Goal: Task Accomplishment & Management: Complete application form

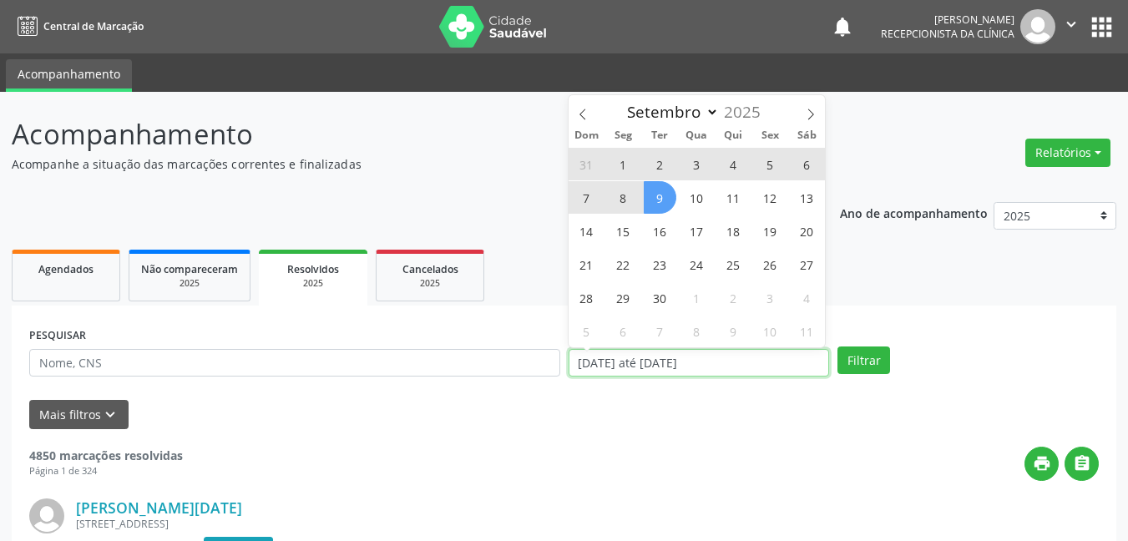
click at [741, 373] on input "[DATE] até [DATE]" at bounding box center [699, 363] width 261 height 28
click at [748, 366] on input "[DATE] até [DATE]" at bounding box center [699, 363] width 261 height 28
click at [579, 111] on icon at bounding box center [583, 115] width 12 height 12
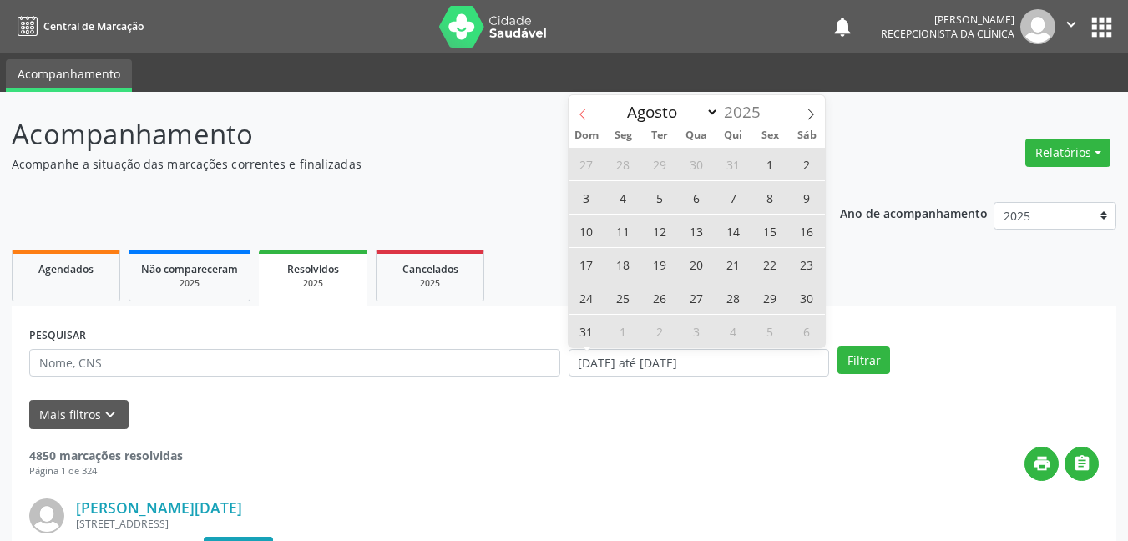
click at [579, 111] on icon at bounding box center [583, 115] width 12 height 12
select select "6"
click at [660, 164] on span "1" at bounding box center [660, 164] width 33 height 33
type input "[DATE]"
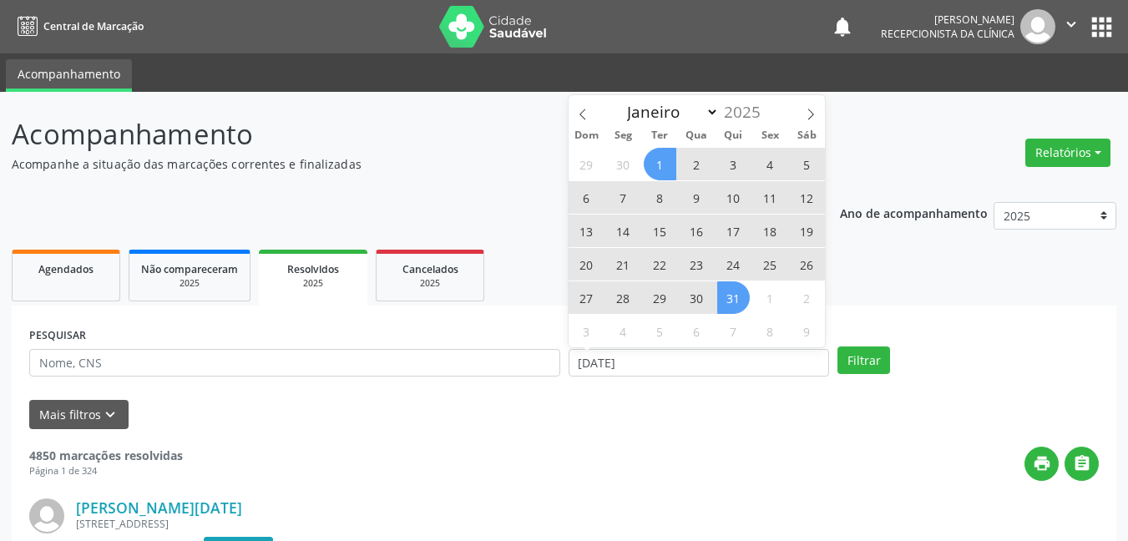
click at [734, 296] on span "31" at bounding box center [733, 297] width 33 height 33
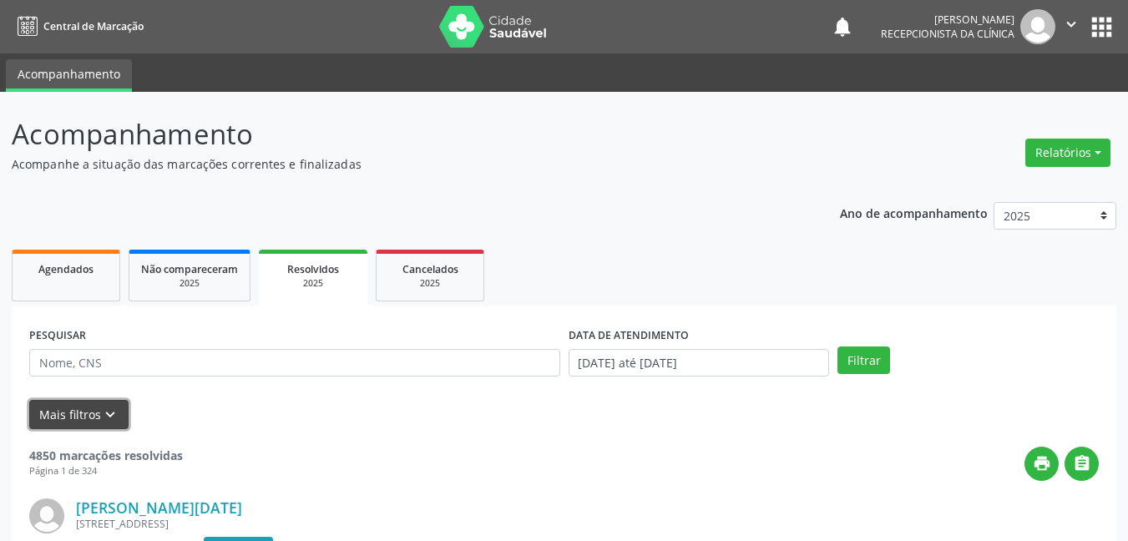
click at [103, 412] on icon "keyboard_arrow_down" at bounding box center [110, 415] width 18 height 18
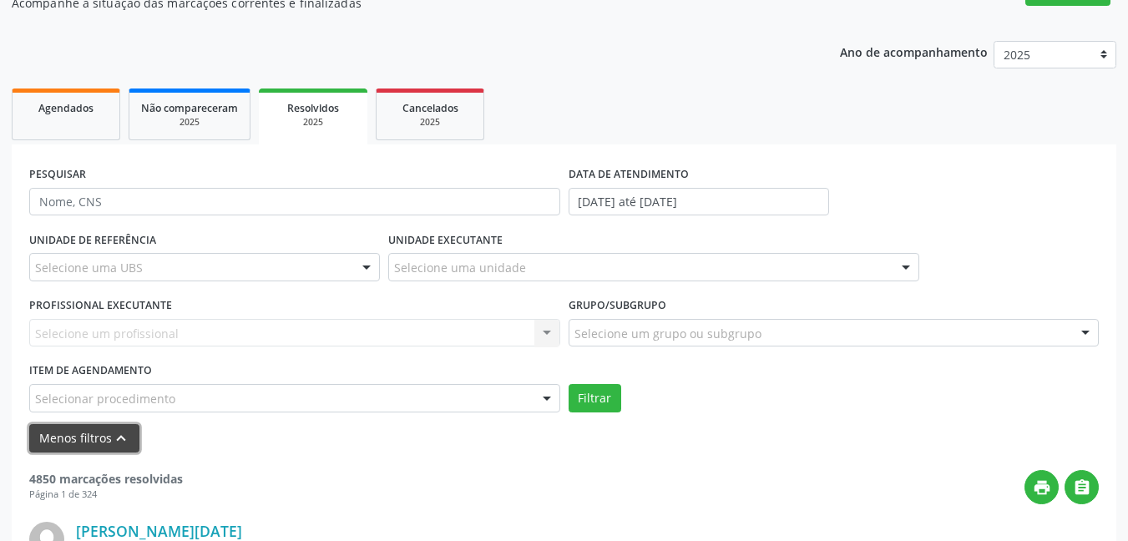
scroll to position [167, 0]
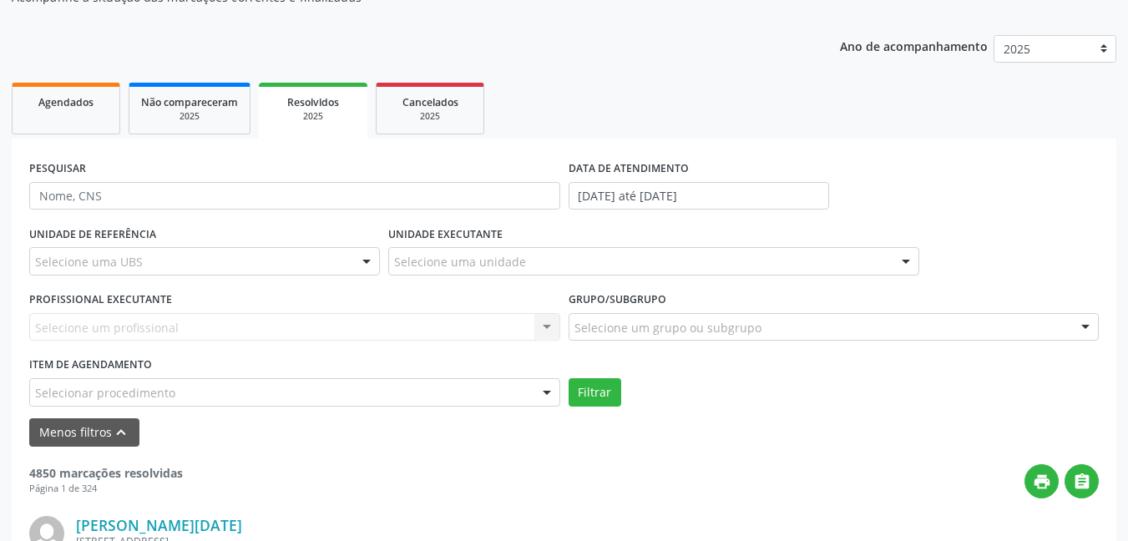
click at [350, 263] on div "Selecione uma UBS Todas as UBS Unidade Basica de Saude da Familia Dr [PERSON_NA…" at bounding box center [204, 261] width 351 height 28
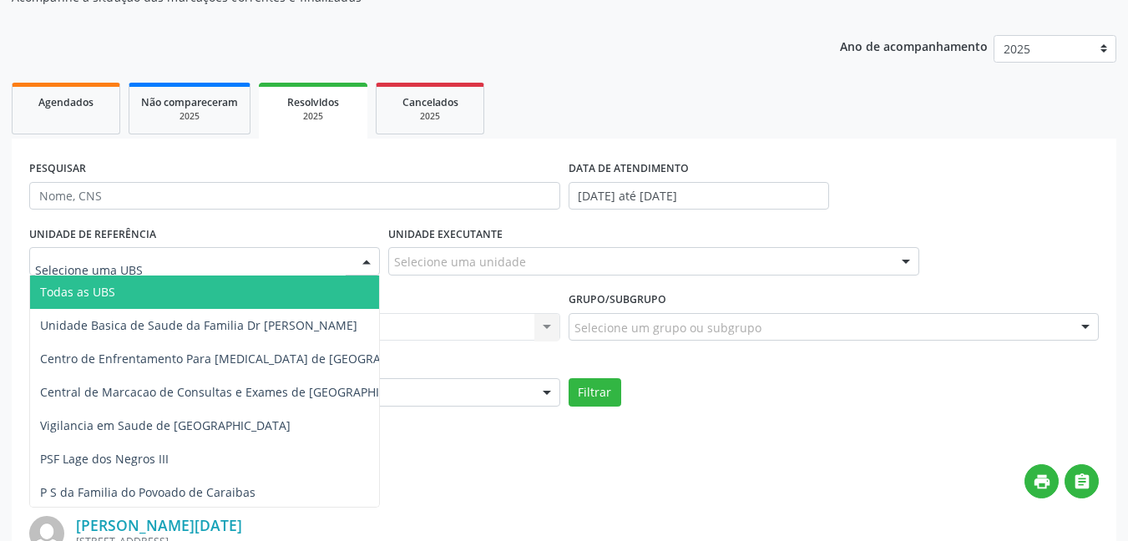
click at [179, 269] on input "text" at bounding box center [190, 269] width 311 height 33
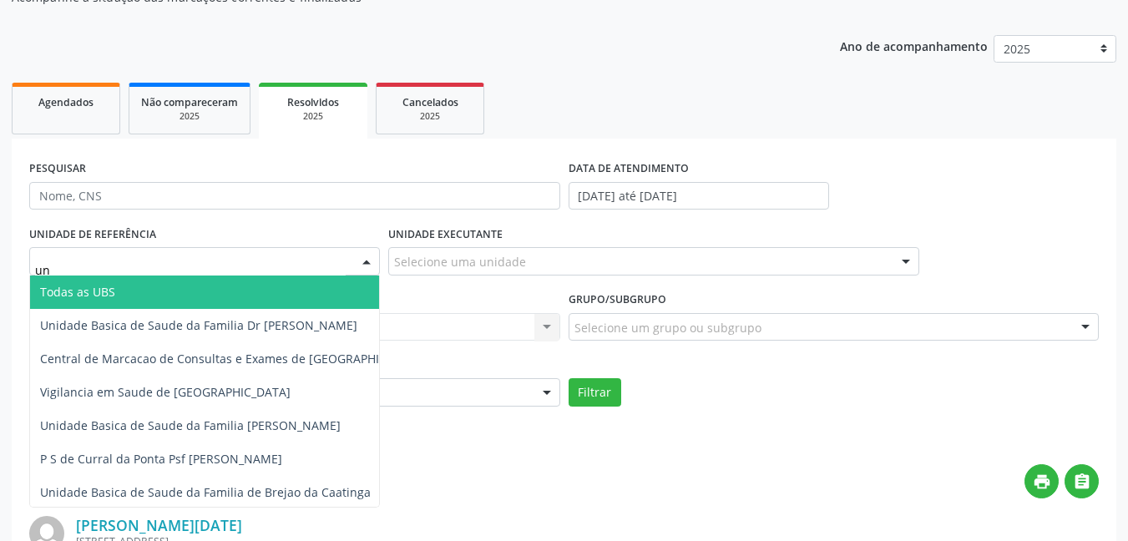
type input "u"
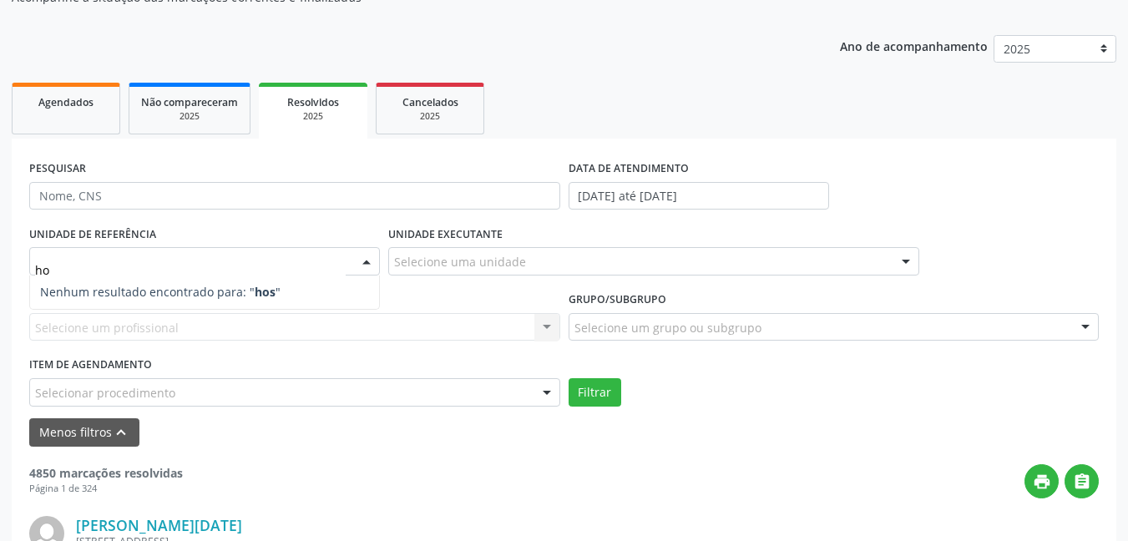
type input "h"
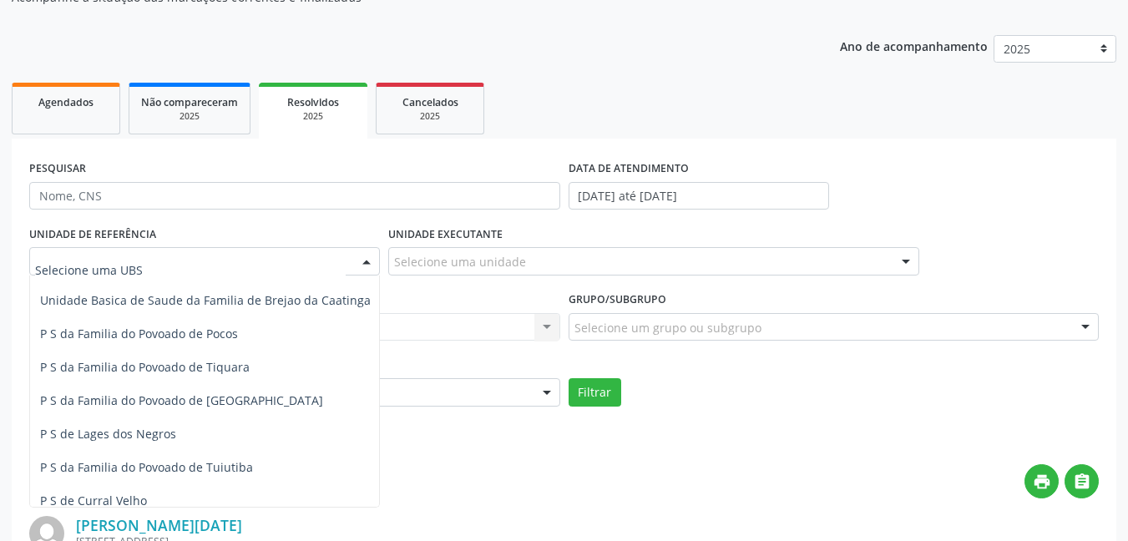
scroll to position [334, 0]
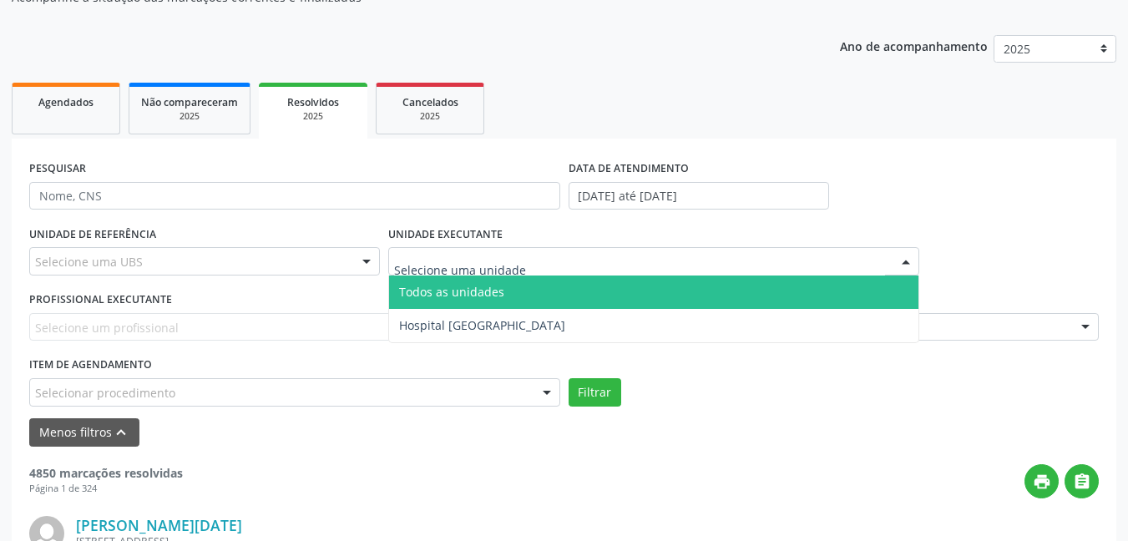
click at [564, 264] on div at bounding box center [653, 261] width 531 height 28
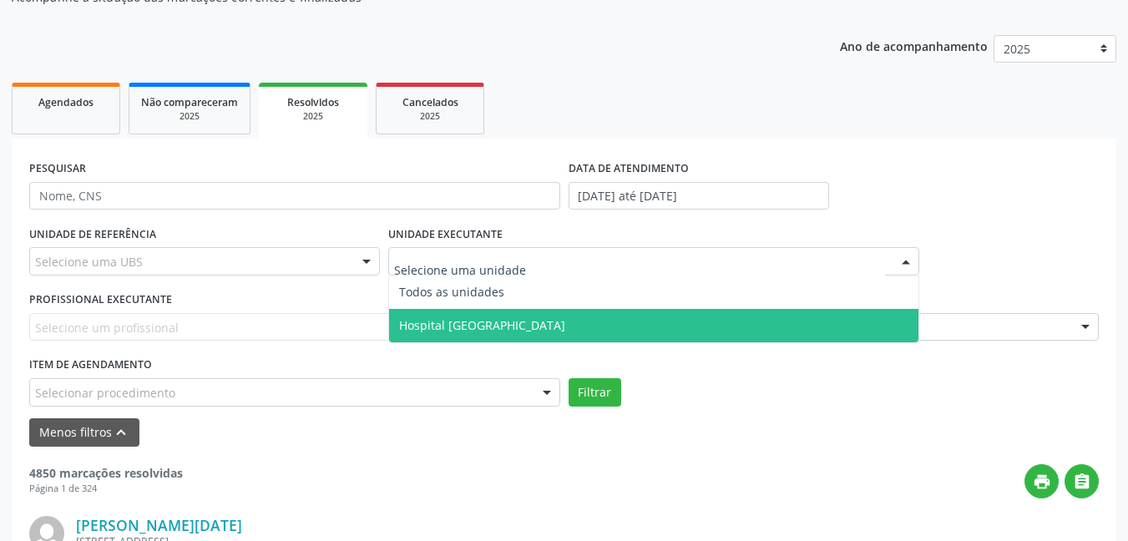
click at [508, 322] on span "Hospital [GEOGRAPHIC_DATA]" at bounding box center [482, 325] width 166 height 16
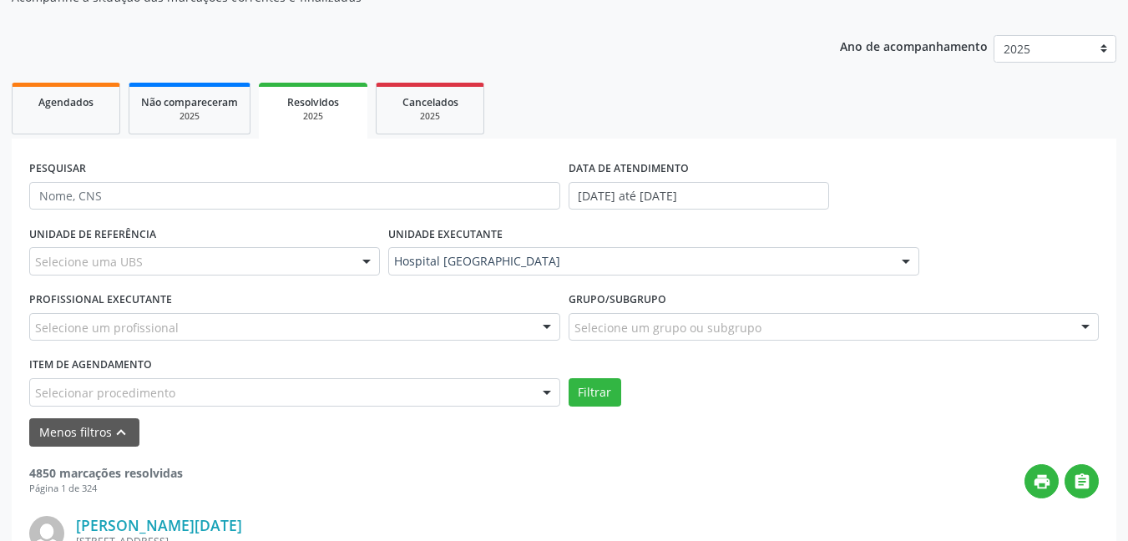
click at [620, 338] on div "Selecione um grupo ou subgrupo" at bounding box center [834, 327] width 531 height 28
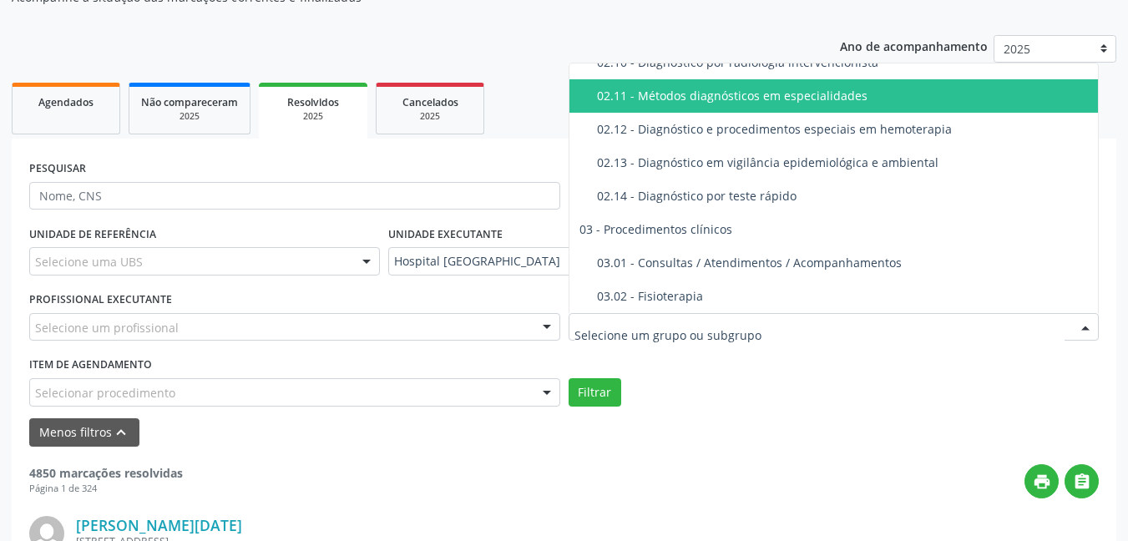
scroll to position [501, 0]
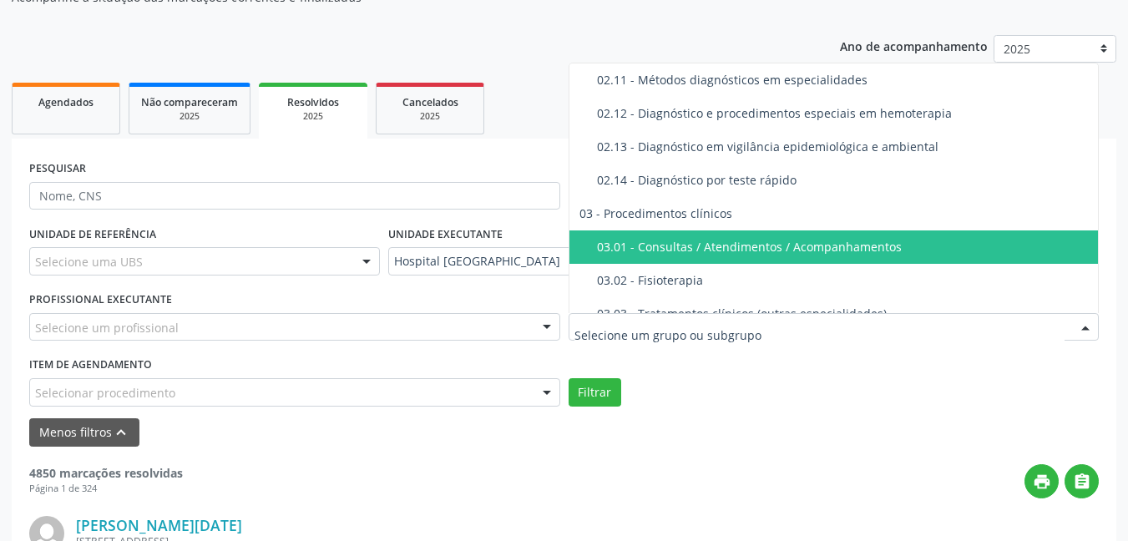
click at [683, 250] on div "03.01 - Consultas / Atendimentos / Acompanhamentos" at bounding box center [846, 246] width 498 height 13
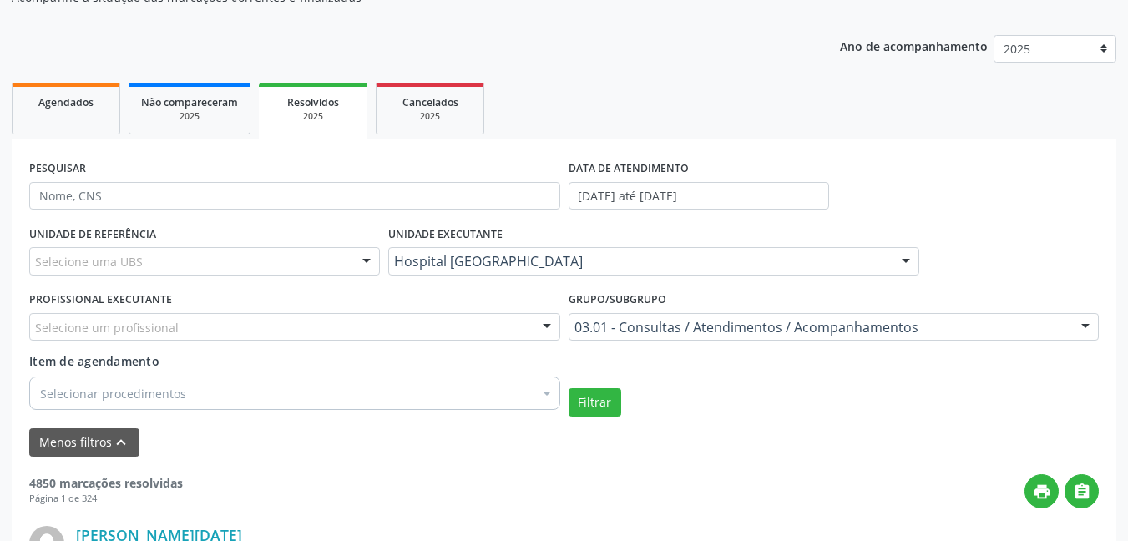
click at [326, 398] on div "Selecionar procedimentos" at bounding box center [294, 393] width 531 height 33
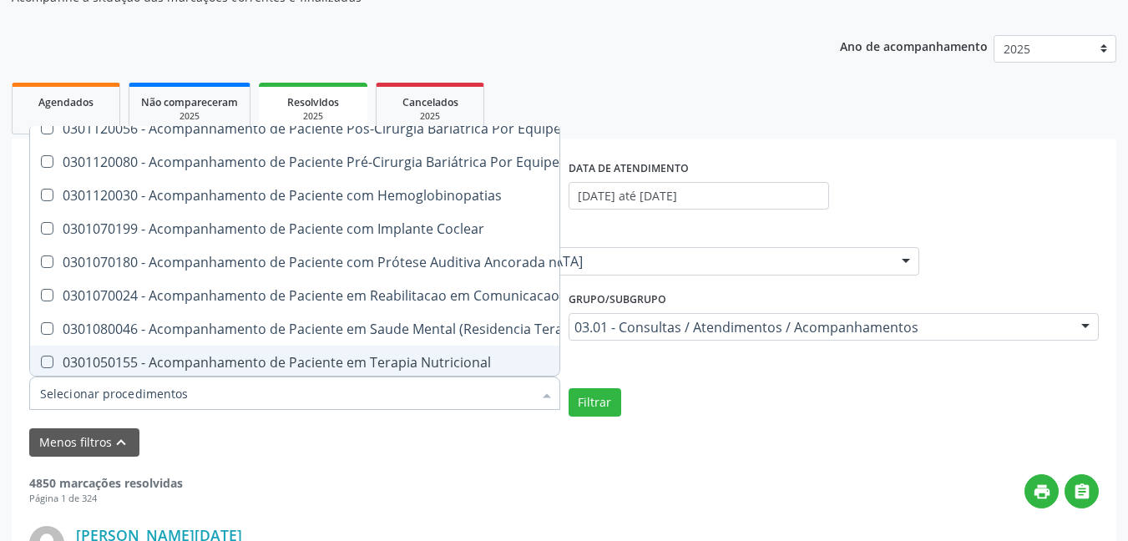
scroll to position [668, 0]
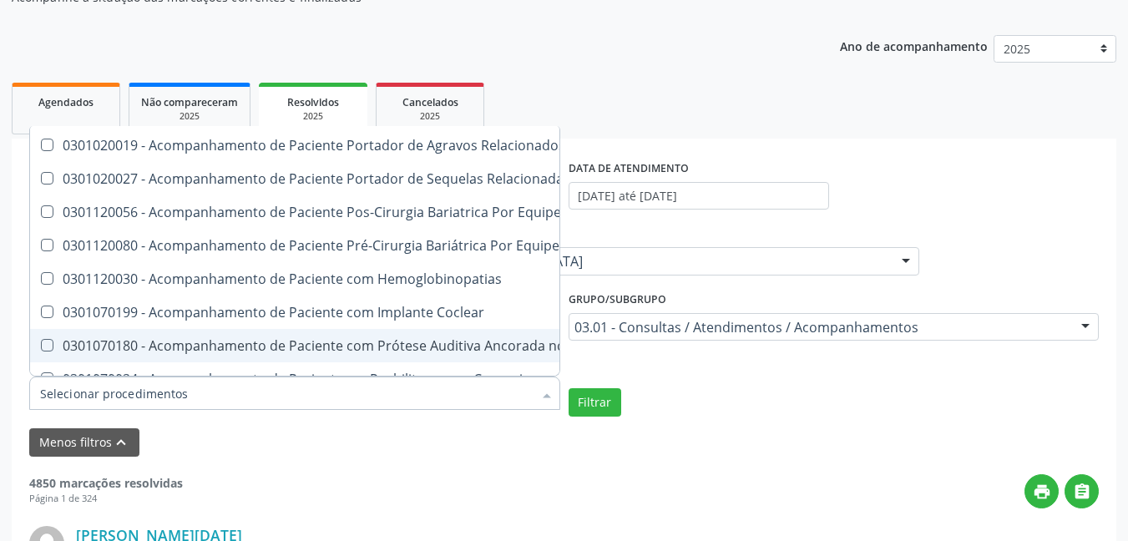
click at [116, 396] on input "Item de agendamento" at bounding box center [286, 393] width 493 height 33
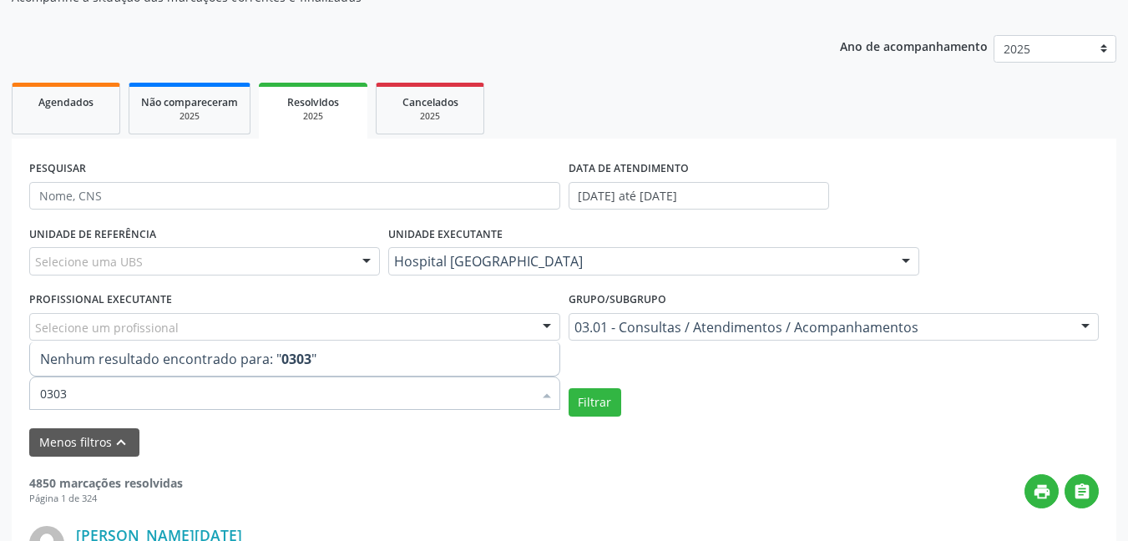
scroll to position [0, 0]
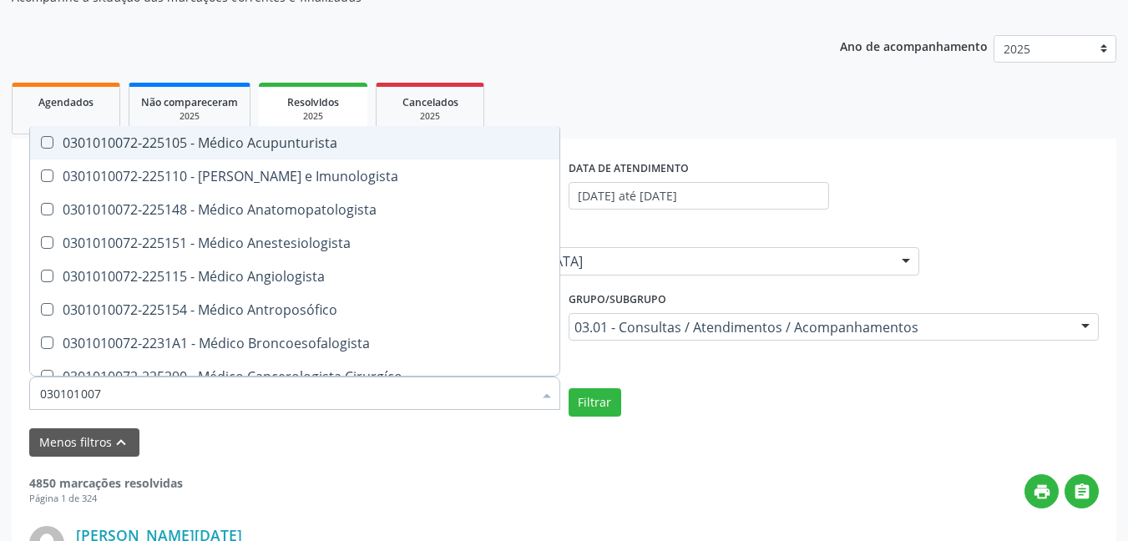
type input "0301010072"
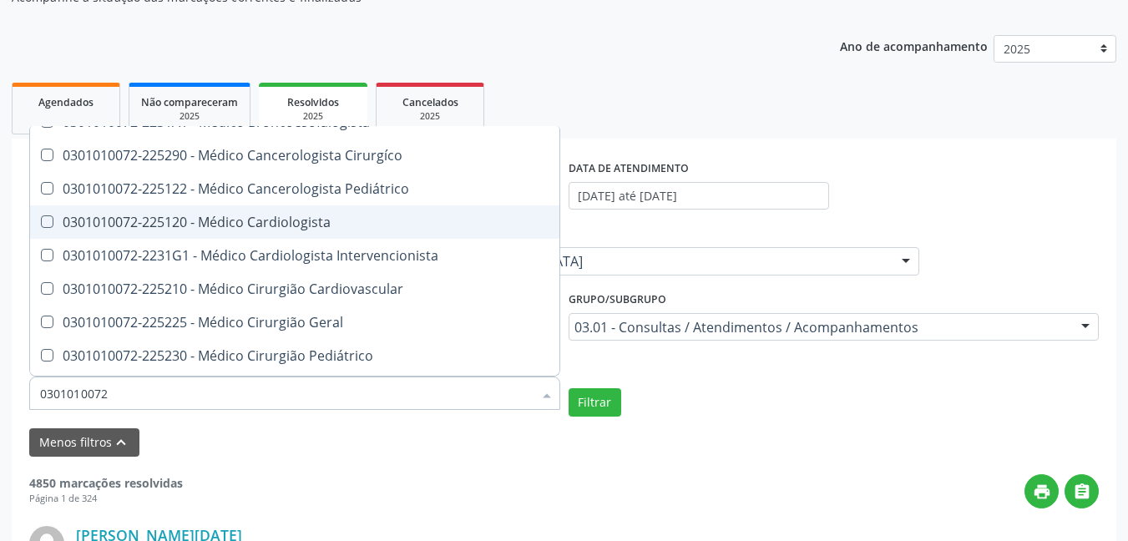
scroll to position [250, 0]
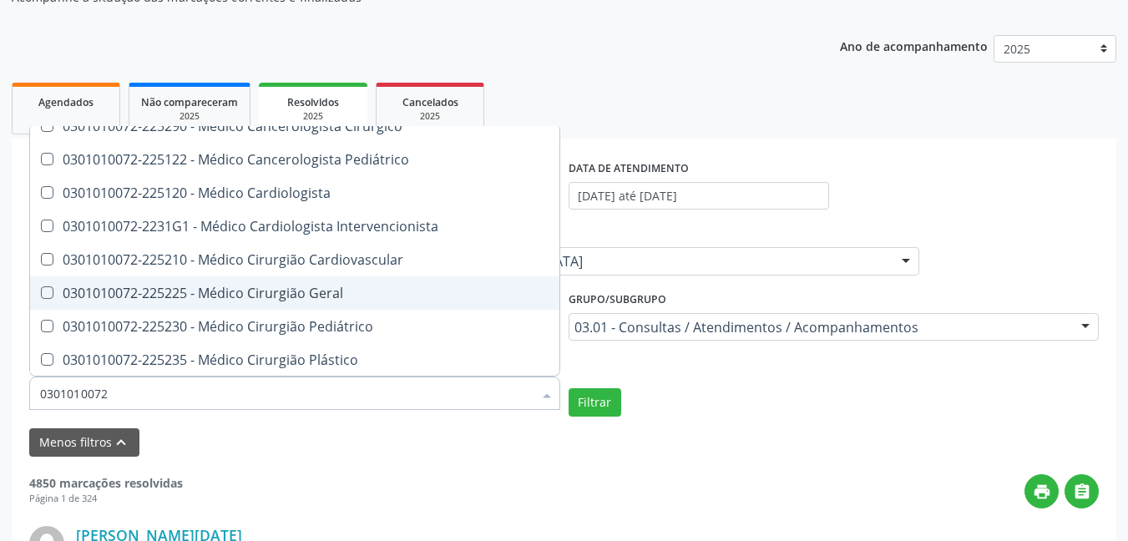
click at [48, 293] on Geral at bounding box center [47, 292] width 13 height 13
click at [41, 293] on Geral "checkbox" at bounding box center [35, 292] width 11 height 11
checkbox Geral "true"
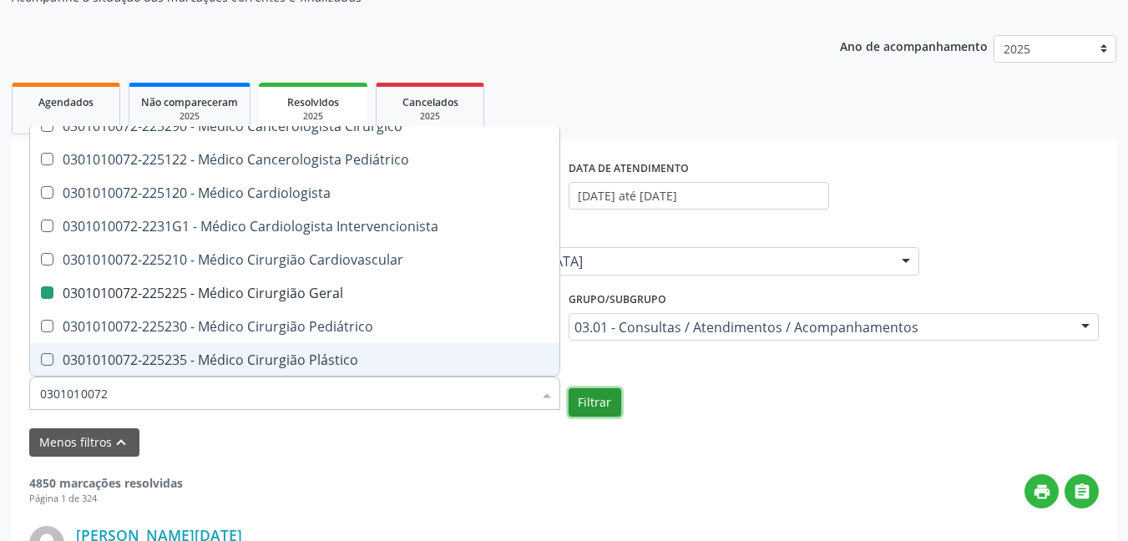
click at [600, 412] on button "Filtrar" at bounding box center [595, 402] width 53 height 28
checkbox Imunologista "true"
checkbox Geral "false"
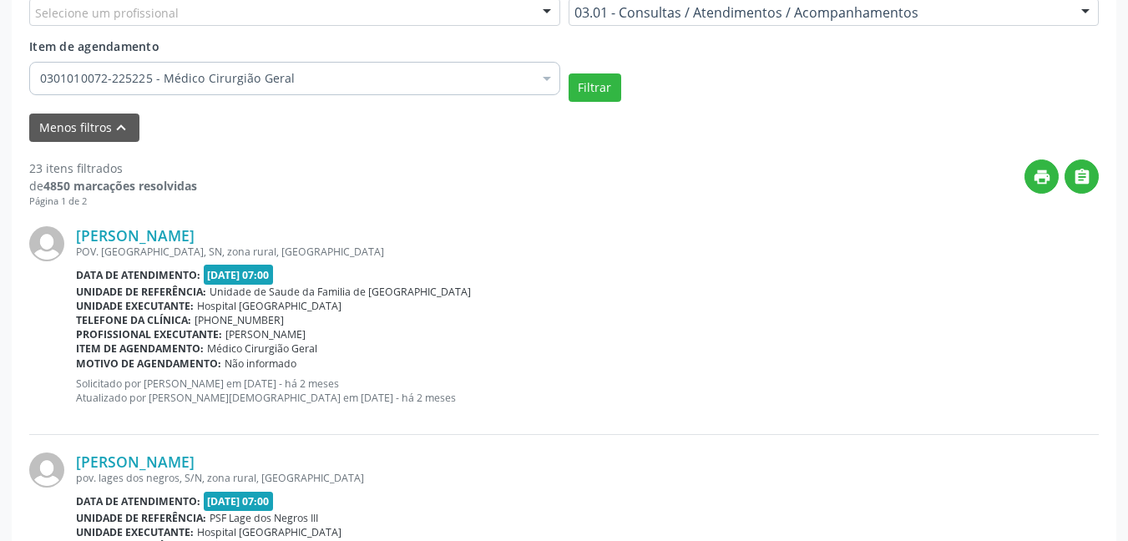
scroll to position [501, 0]
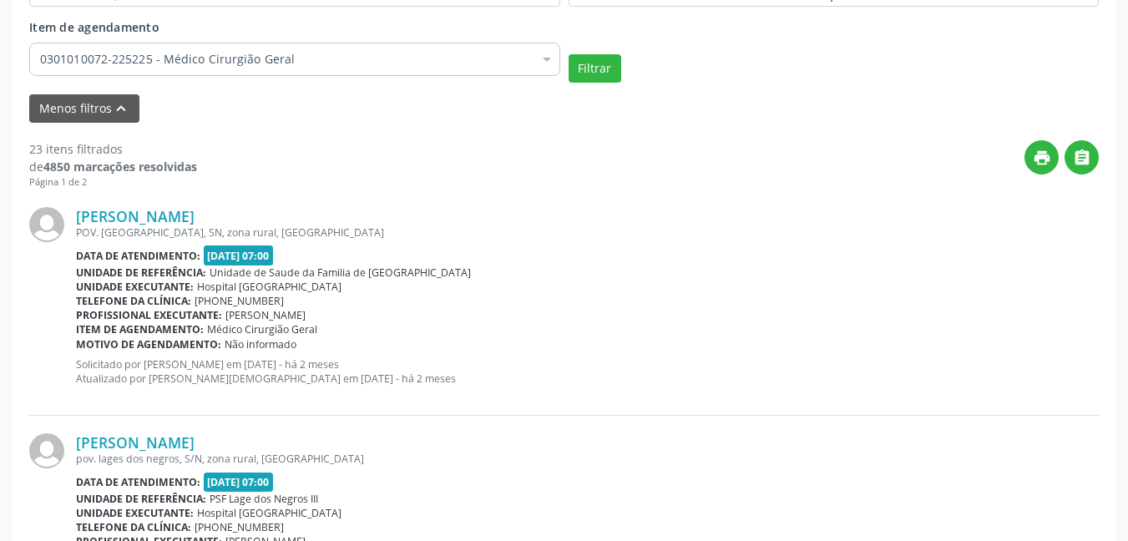
click at [544, 58] on div at bounding box center [546, 61] width 25 height 28
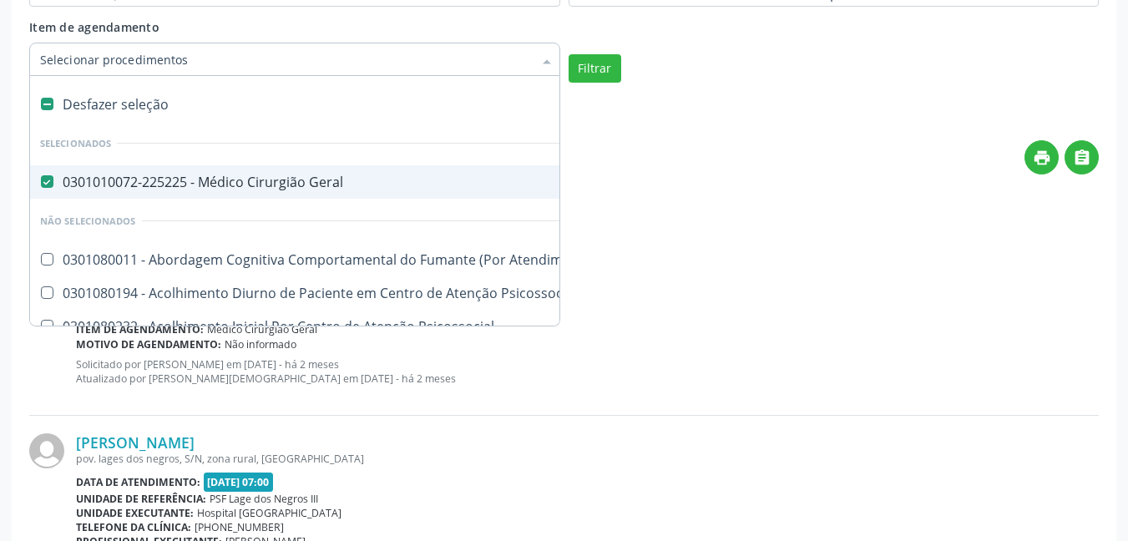
click at [185, 58] on input "Item de agendamento" at bounding box center [286, 59] width 493 height 33
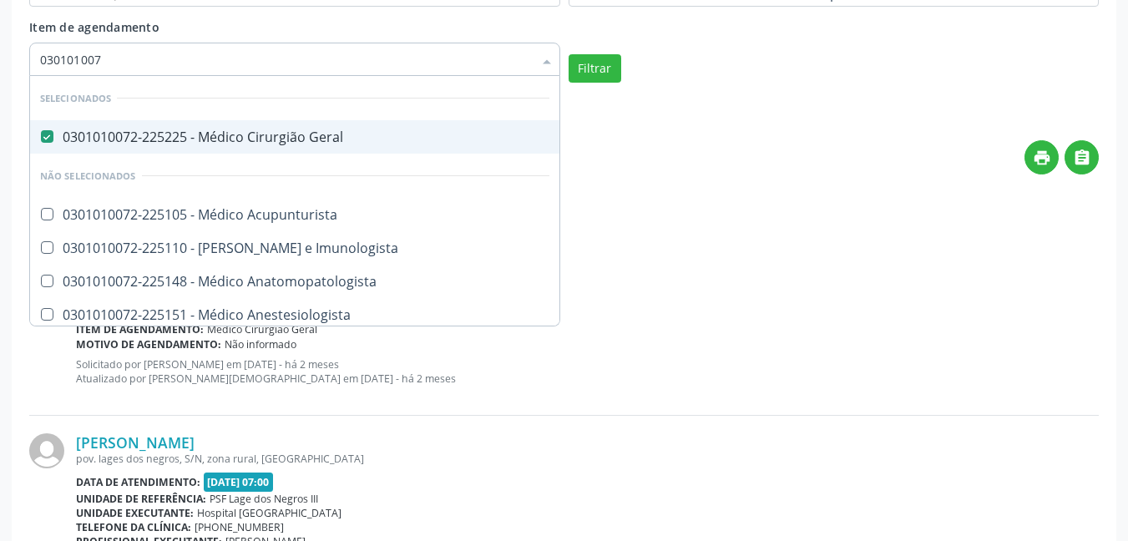
type input "0301010072"
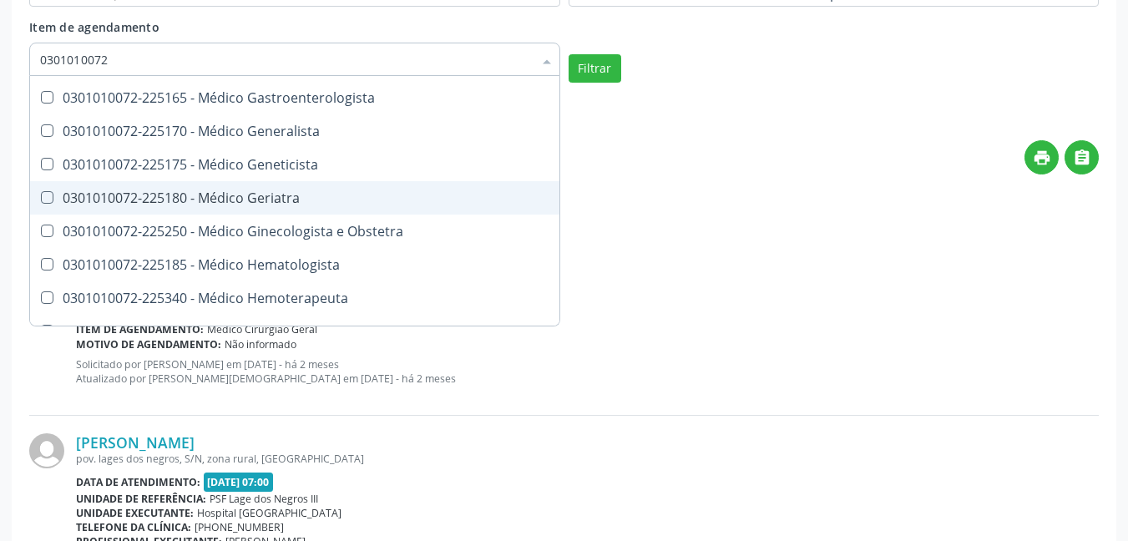
scroll to position [1002, 0]
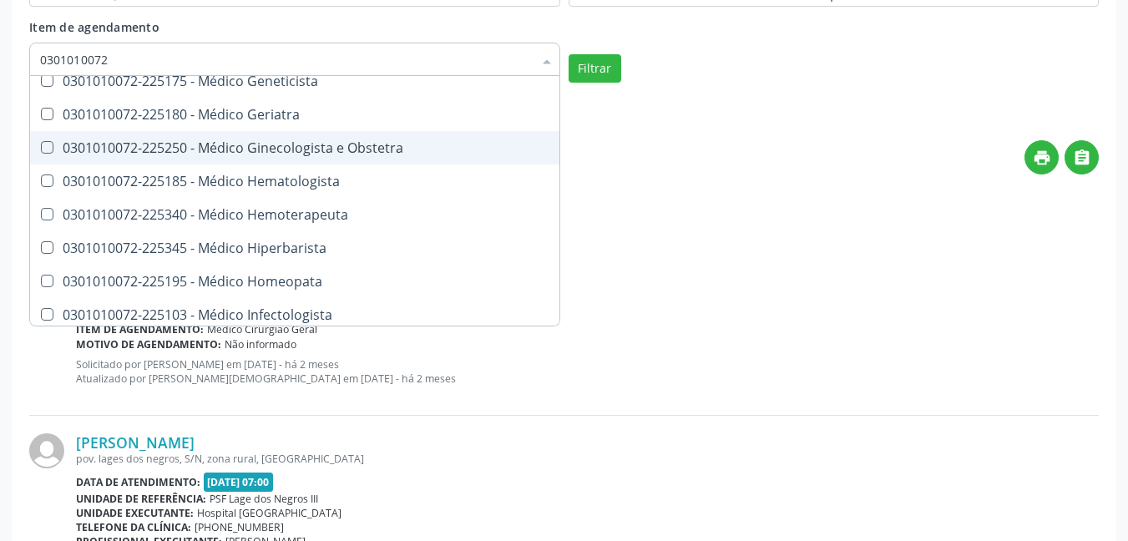
click at [50, 147] on Obstetra at bounding box center [47, 147] width 13 height 13
click at [41, 147] on Obstetra "checkbox" at bounding box center [35, 147] width 11 height 11
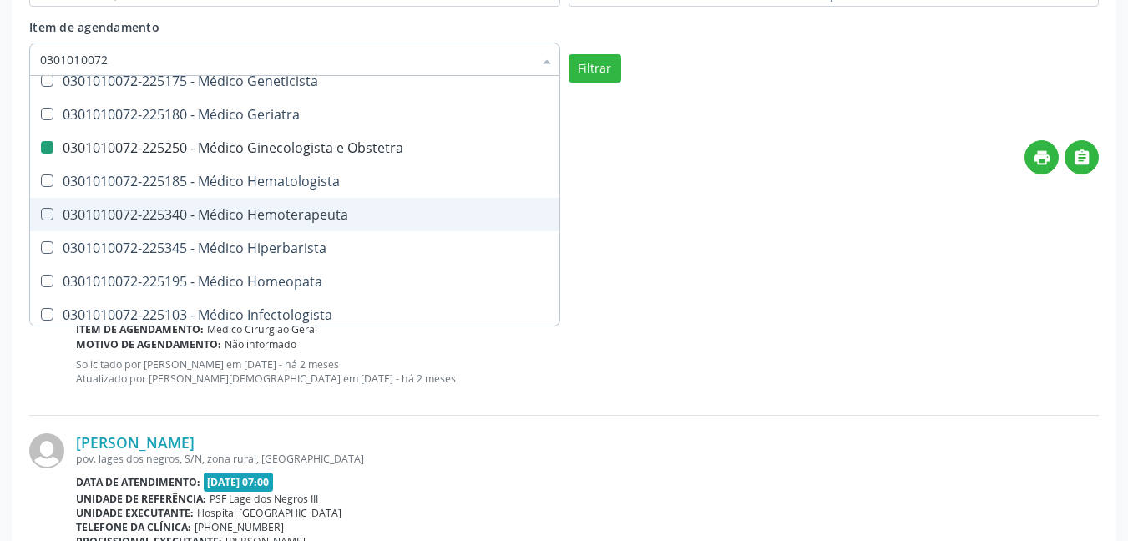
click at [736, 253] on div "Data de atendimento: [DATE] 07:00" at bounding box center [587, 254] width 1023 height 19
checkbox Obstetra "false"
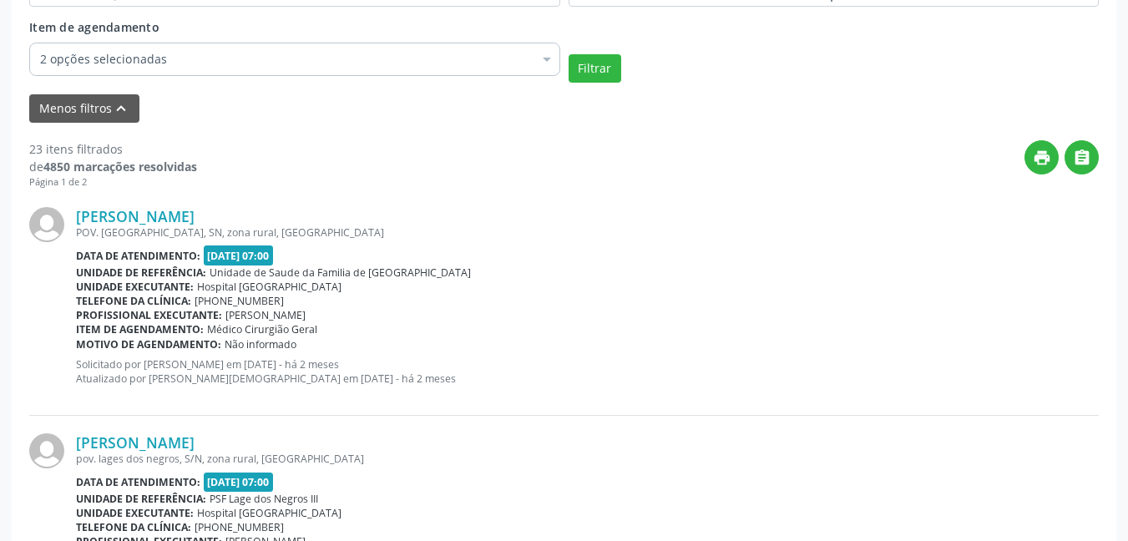
scroll to position [0, 0]
click at [89, 109] on button "Menos filtros keyboard_arrow_up" at bounding box center [84, 108] width 110 height 29
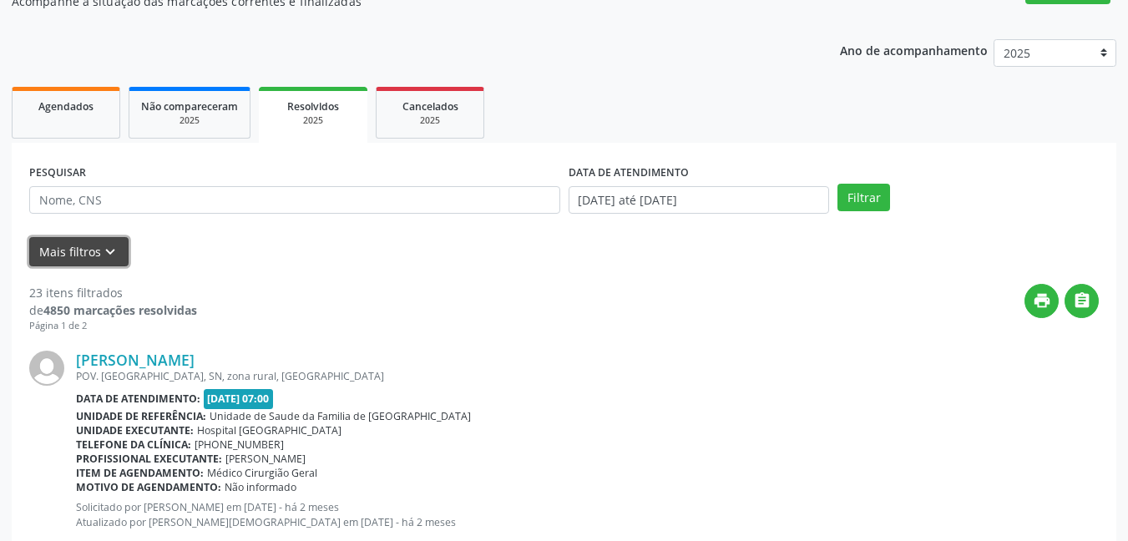
scroll to position [83, 0]
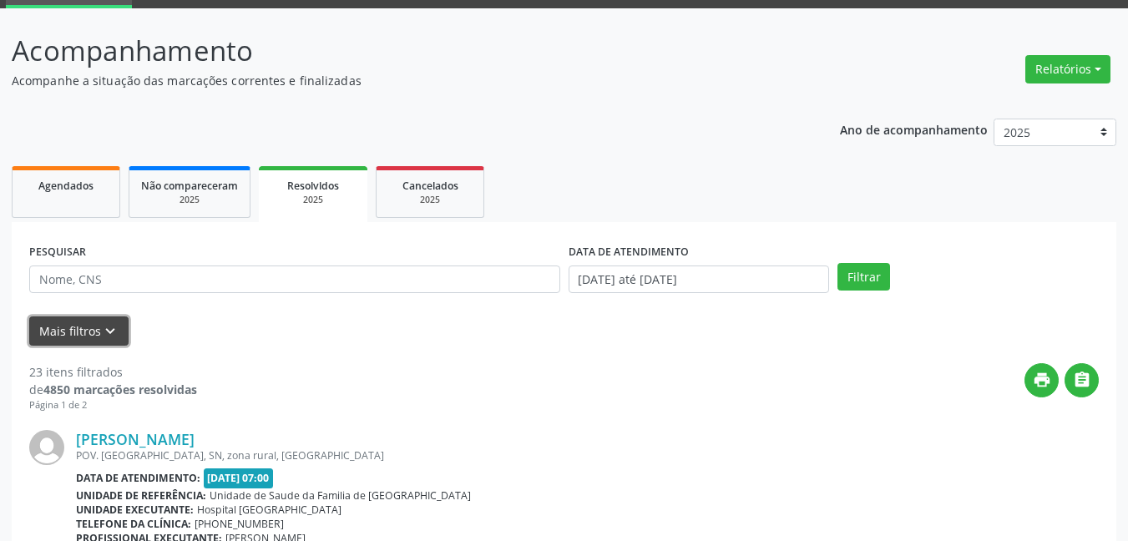
click at [103, 330] on icon "keyboard_arrow_down" at bounding box center [110, 331] width 18 height 18
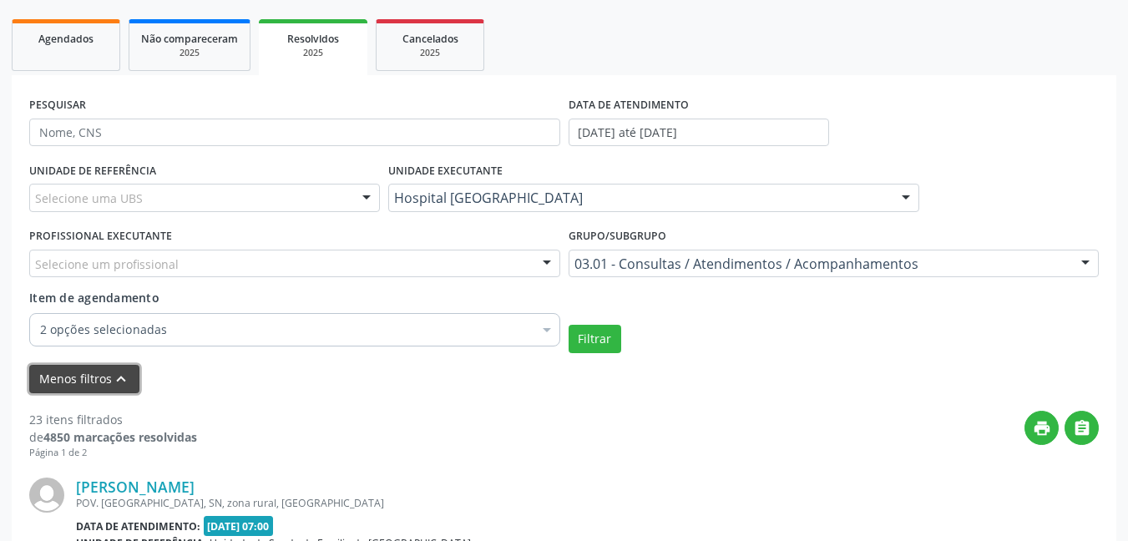
scroll to position [250, 0]
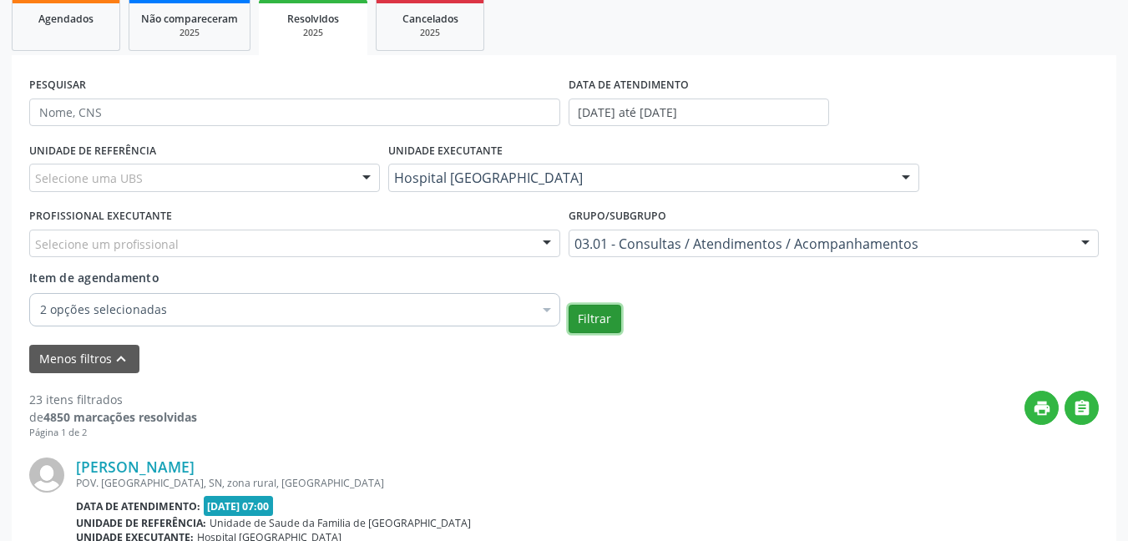
click at [594, 318] on button "Filtrar" at bounding box center [595, 319] width 53 height 28
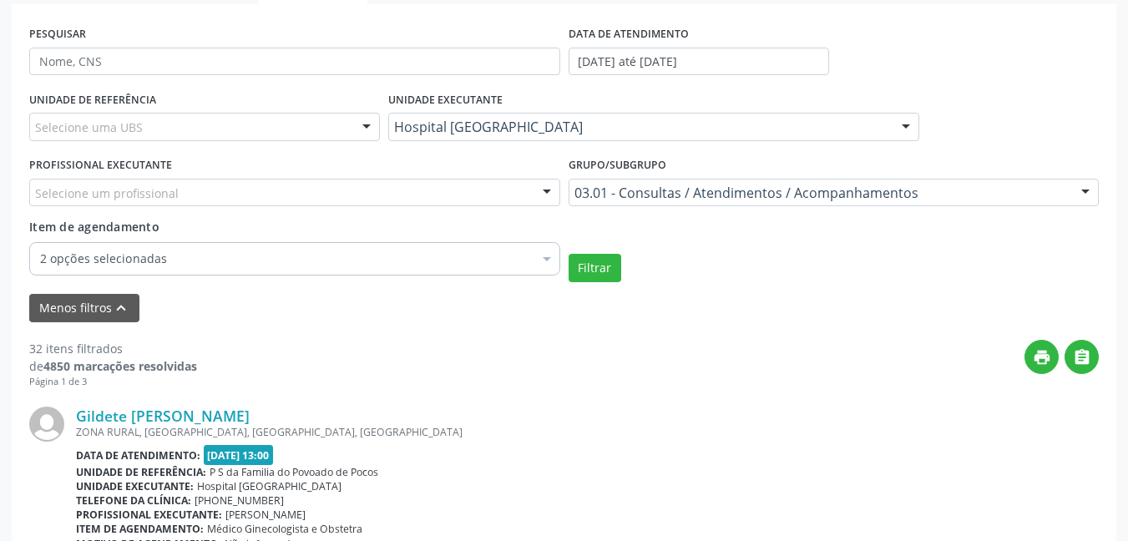
scroll to position [83, 0]
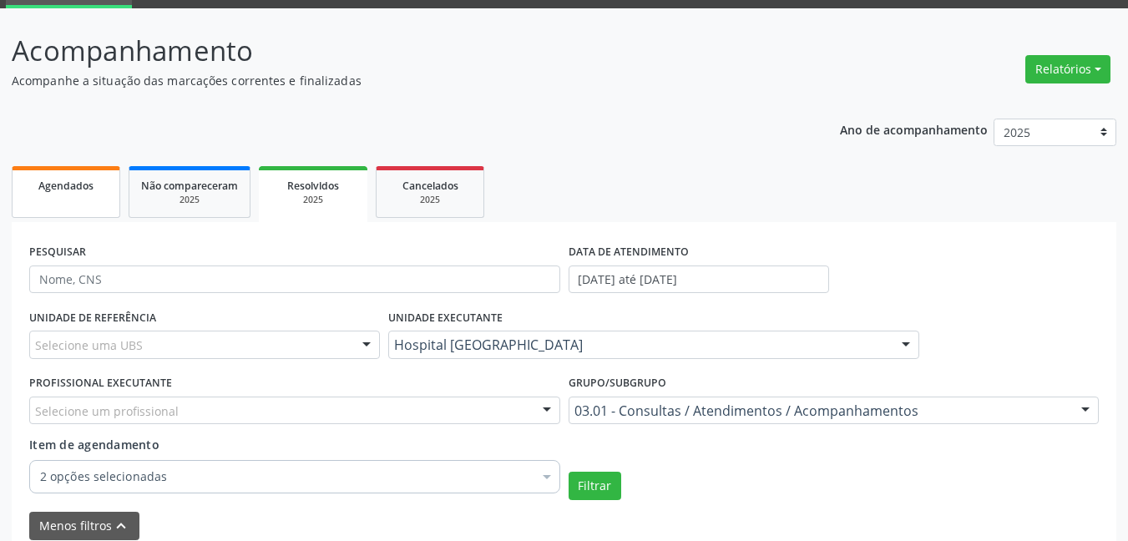
click at [58, 192] on span "Agendados" at bounding box center [65, 186] width 55 height 14
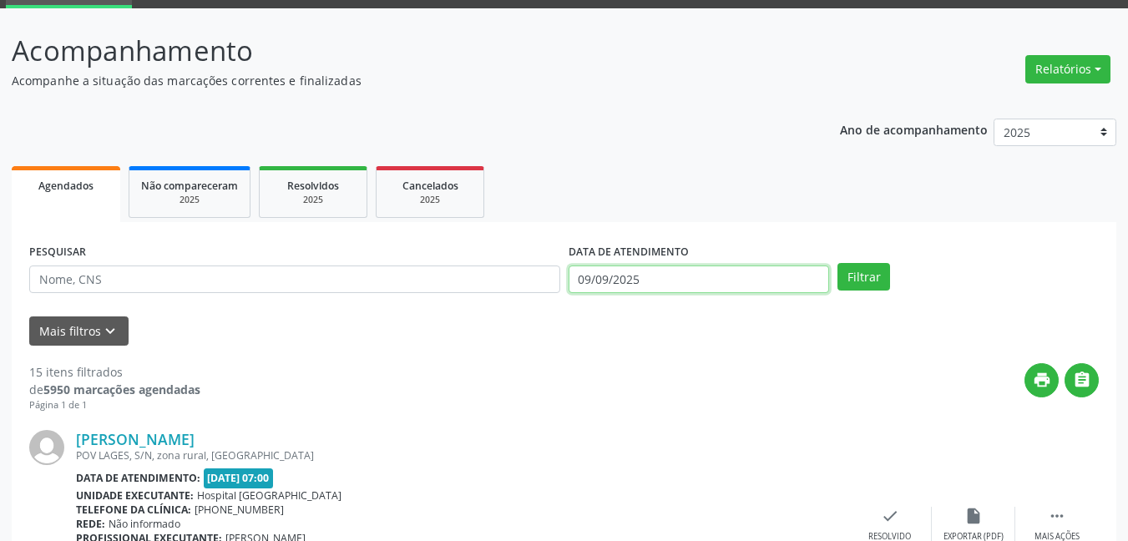
click at [721, 279] on input "09/09/2025" at bounding box center [699, 280] width 261 height 28
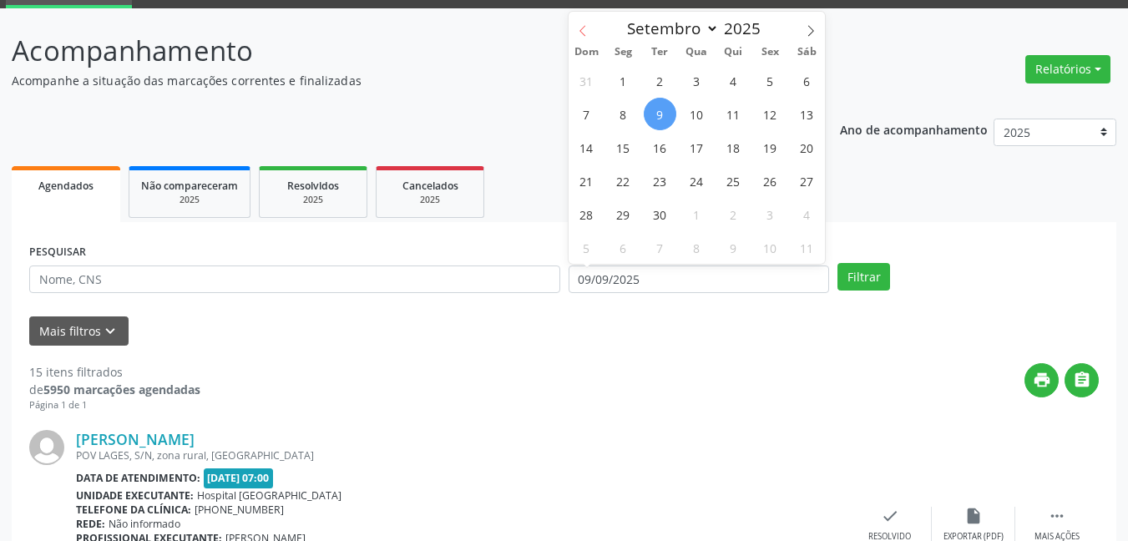
click at [583, 32] on icon at bounding box center [583, 31] width 12 height 12
click at [582, 26] on icon at bounding box center [583, 31] width 12 height 12
select select "6"
click at [655, 83] on span "1" at bounding box center [660, 80] width 33 height 33
type input "[DATE]"
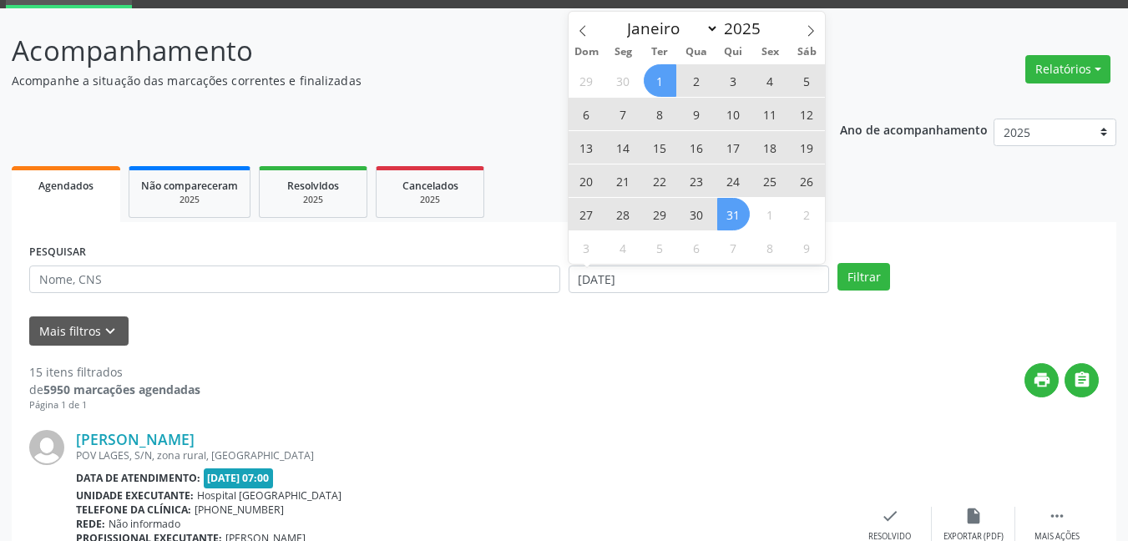
click at [743, 223] on span "31" at bounding box center [733, 214] width 33 height 33
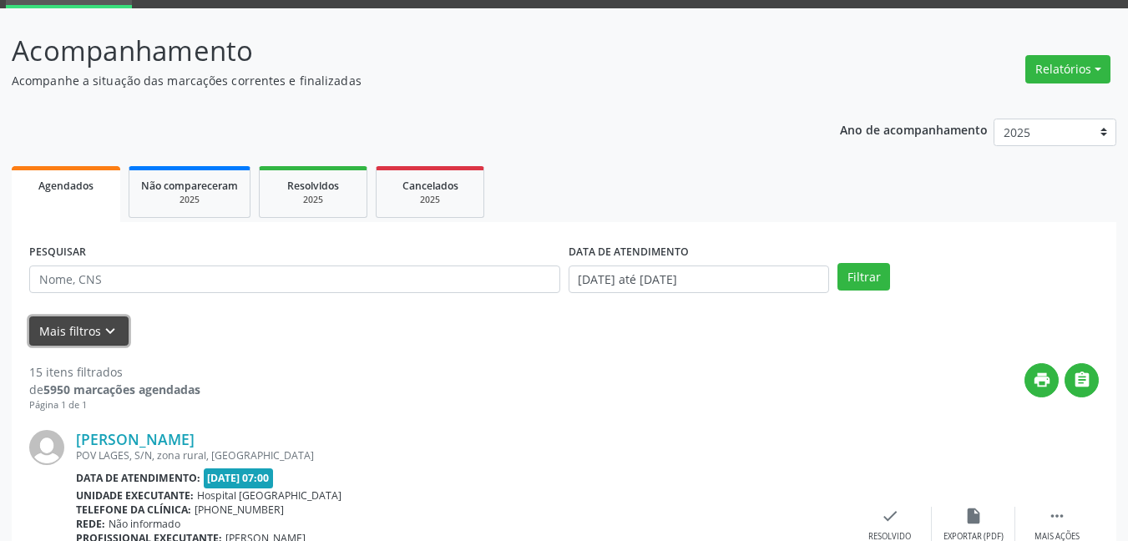
click at [103, 336] on icon "keyboard_arrow_down" at bounding box center [110, 331] width 18 height 18
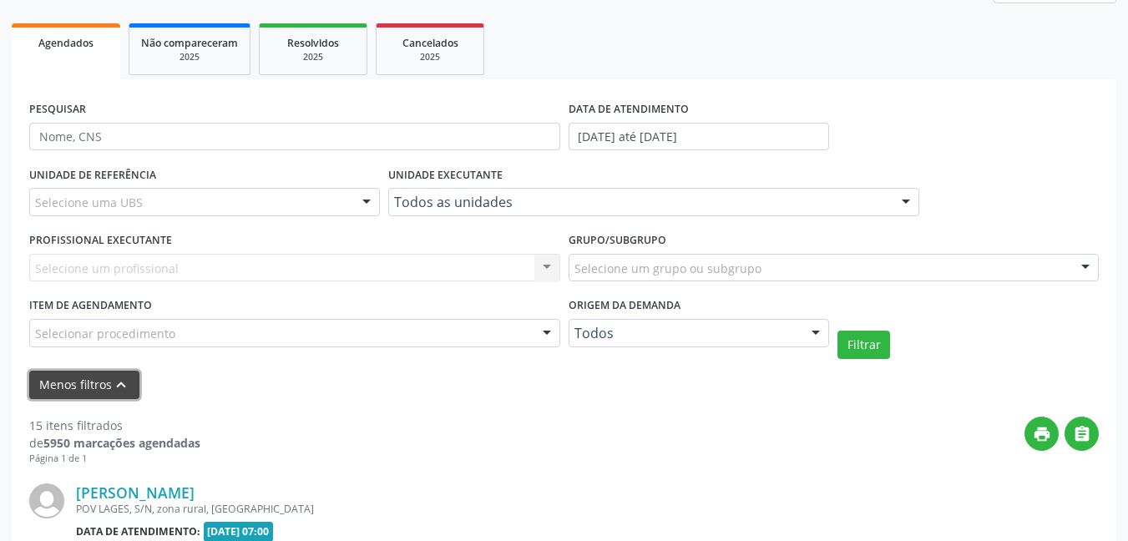
scroll to position [250, 0]
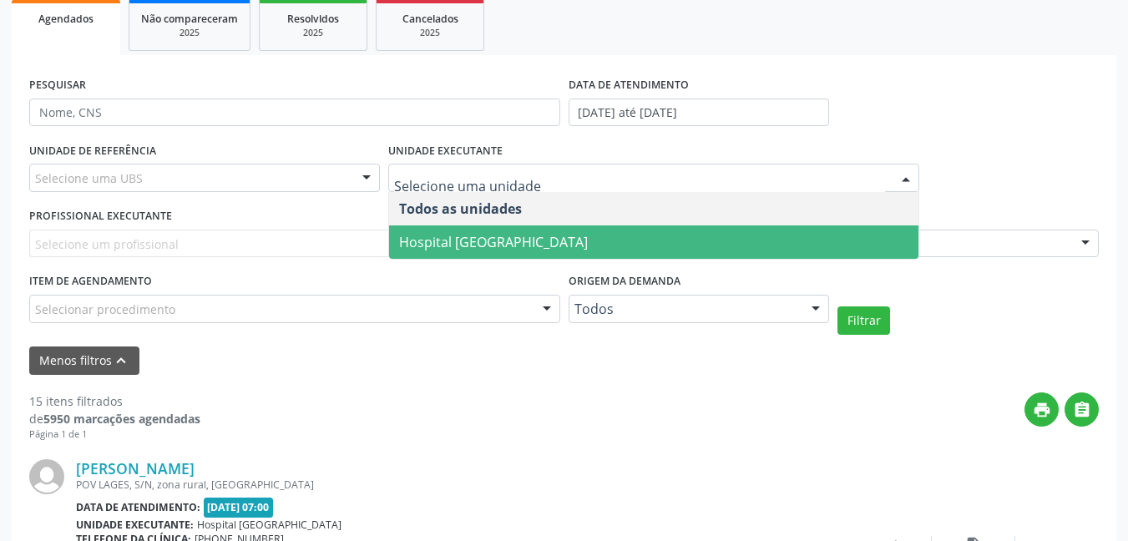
click at [513, 237] on span "Hospital [GEOGRAPHIC_DATA]" at bounding box center [493, 242] width 189 height 18
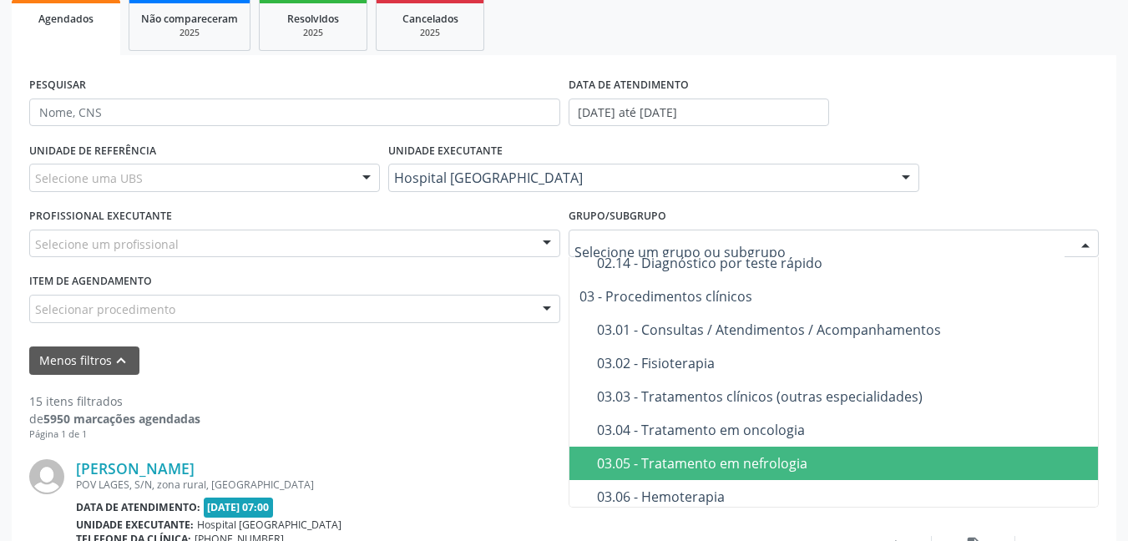
scroll to position [584, 0]
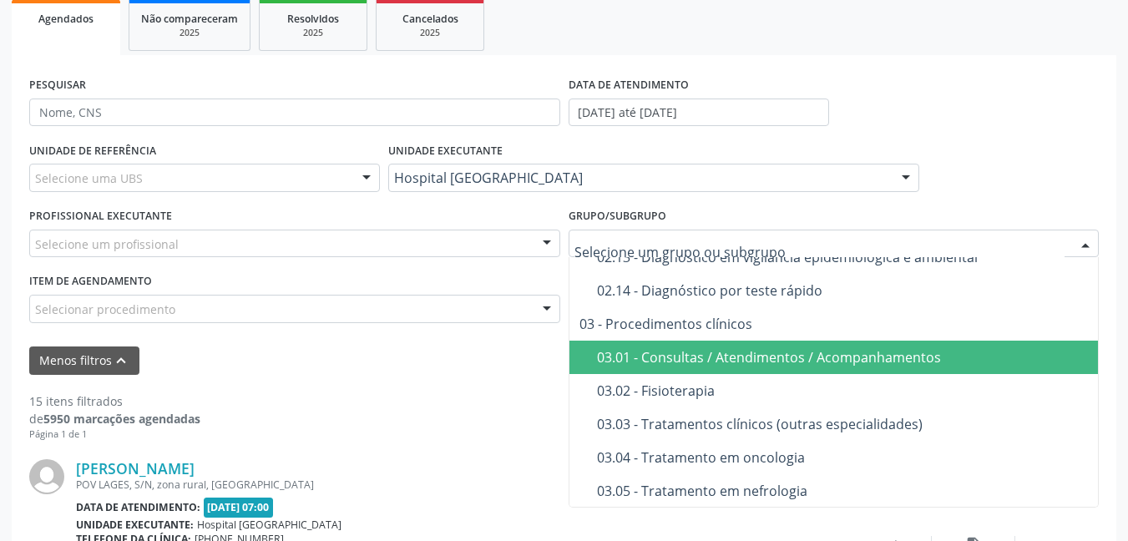
click at [673, 362] on div "03.01 - Consultas / Atendimentos / Acompanhamentos" at bounding box center [879, 357] width 564 height 13
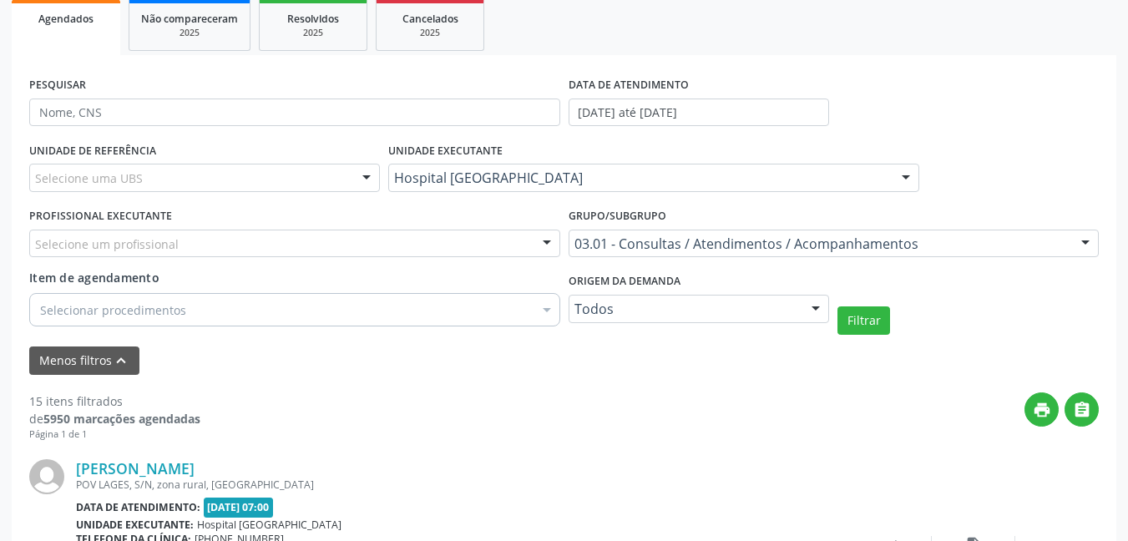
click at [293, 310] on div "Selecionar procedimentos" at bounding box center [294, 309] width 531 height 33
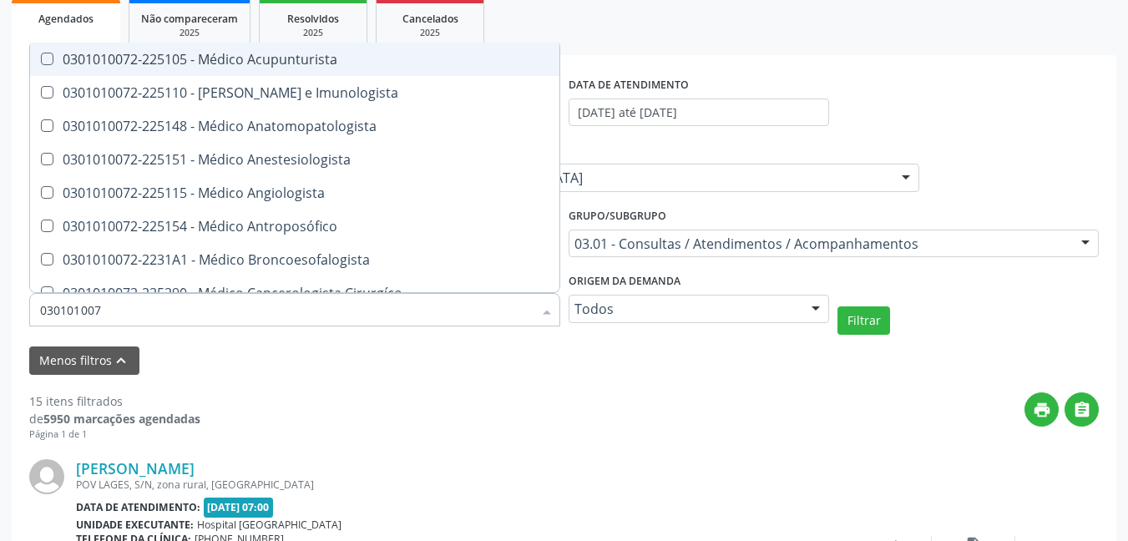
type input "0301010072"
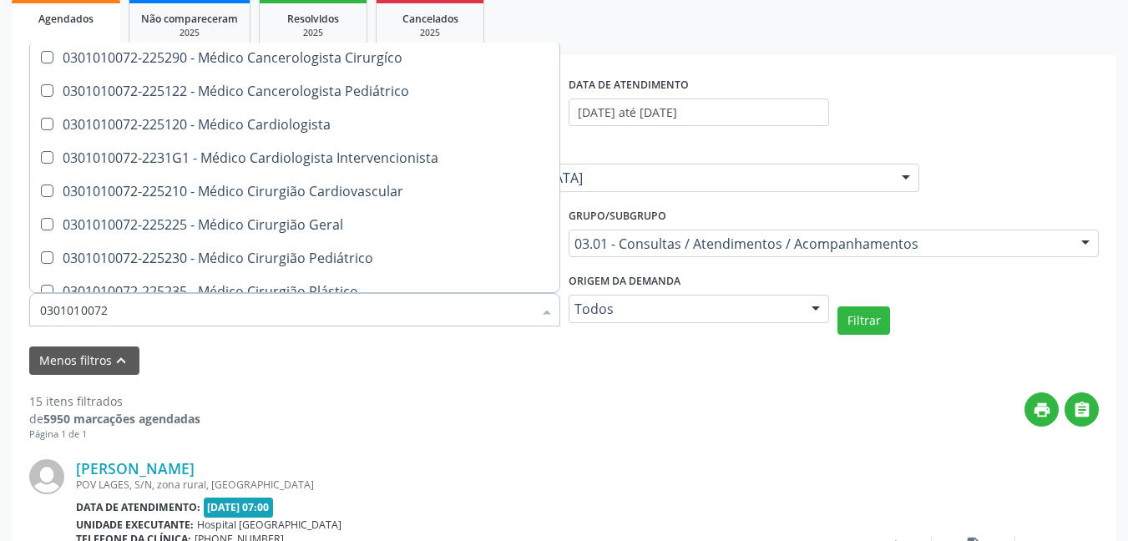
scroll to position [250, 0]
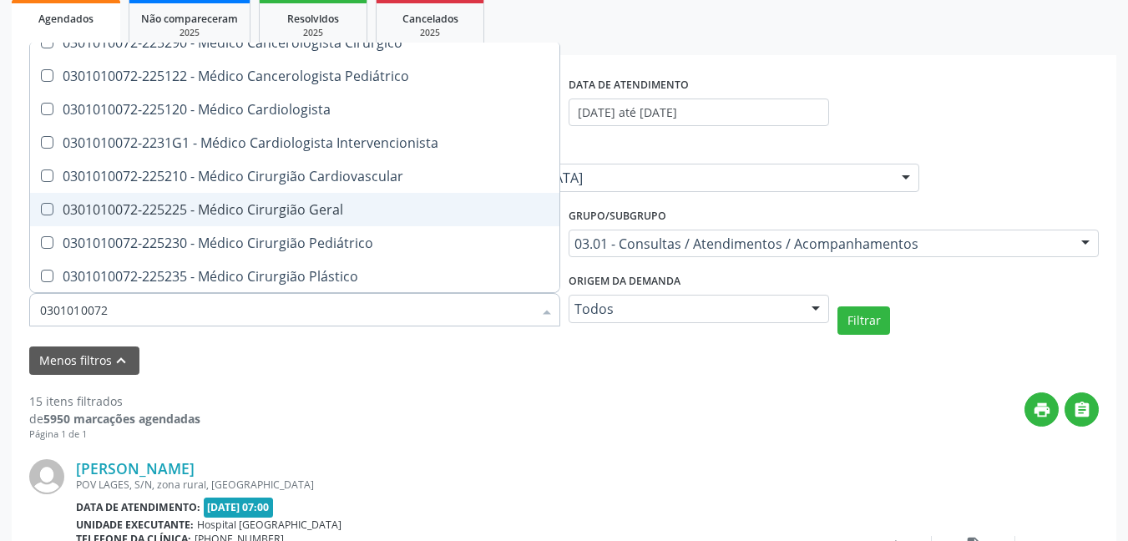
click at [48, 208] on Geral at bounding box center [47, 209] width 13 height 13
click at [41, 208] on Geral "checkbox" at bounding box center [35, 209] width 11 height 11
checkbox Geral "true"
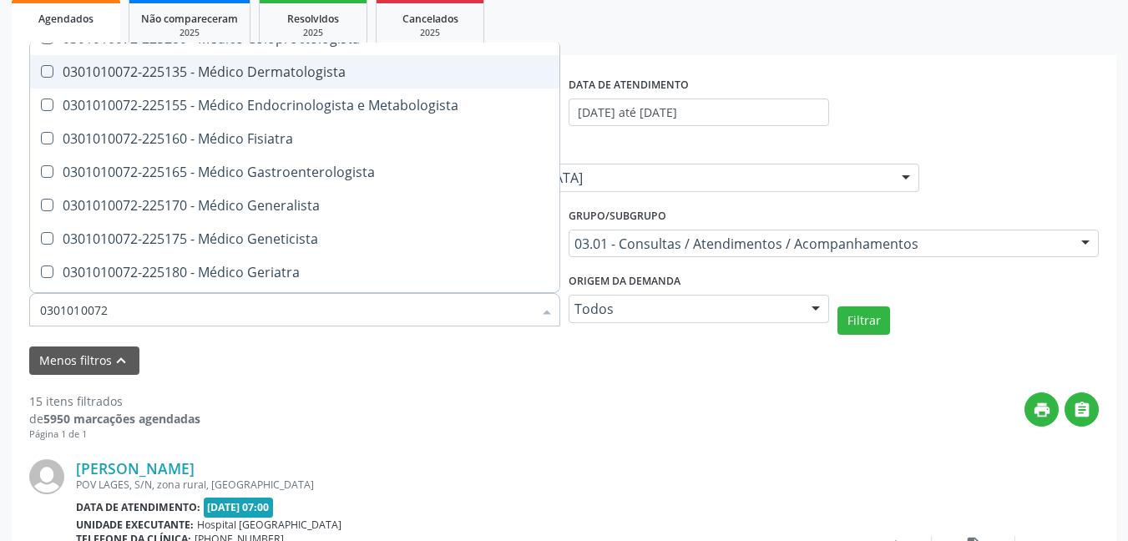
scroll to position [751, 0]
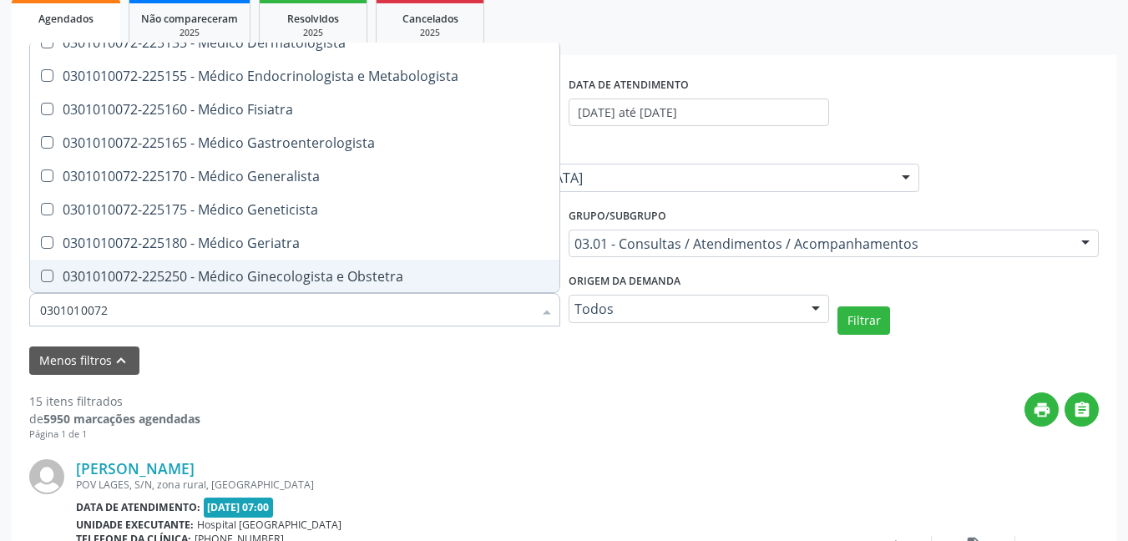
click at [47, 274] on Obstetra at bounding box center [47, 276] width 13 height 13
click at [41, 274] on Obstetra "checkbox" at bounding box center [35, 276] width 11 height 11
checkbox Obstetra "true"
click at [875, 317] on button "Filtrar" at bounding box center [863, 320] width 53 height 28
checkbox Imunologista "true"
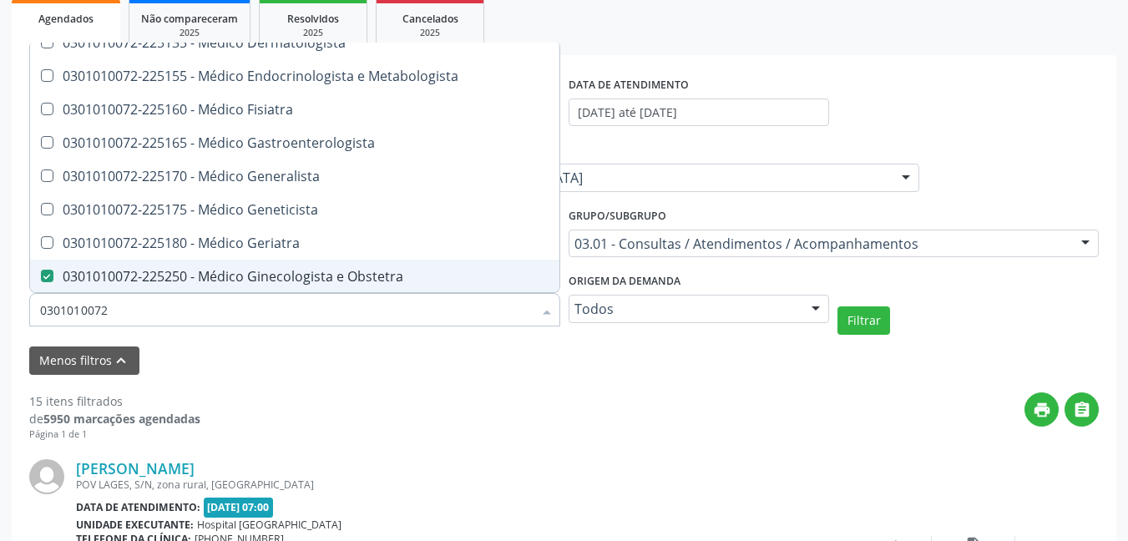
checkbox Anatomopatologista "true"
checkbox Geral "false"
checkbox Obstetra "false"
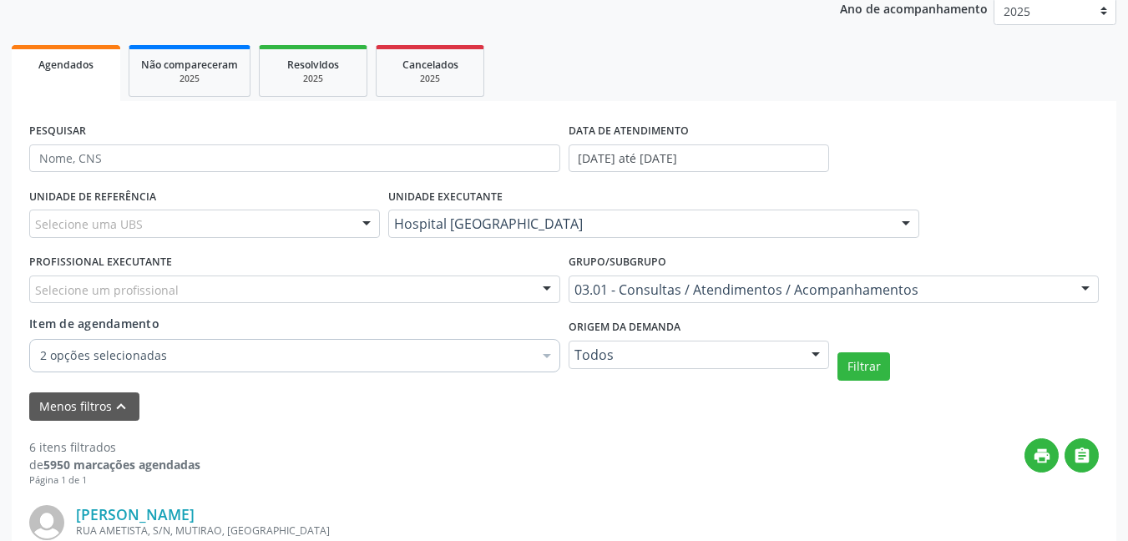
scroll to position [118, 0]
